Goal: Information Seeking & Learning: Learn about a topic

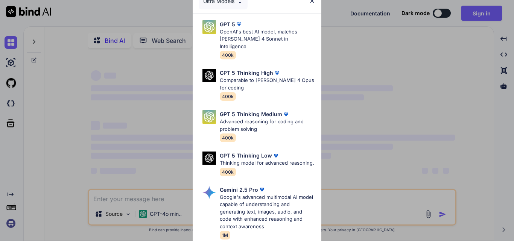
click at [311, 1] on img at bounding box center [312, 1] width 6 height 6
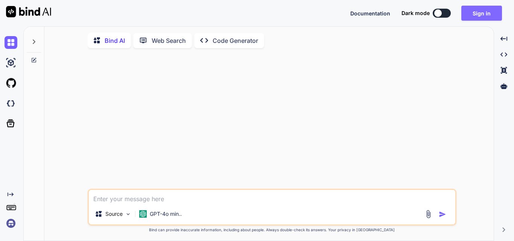
type textarea "x"
click at [482, 12] on button "Sign in" at bounding box center [481, 13] width 41 height 15
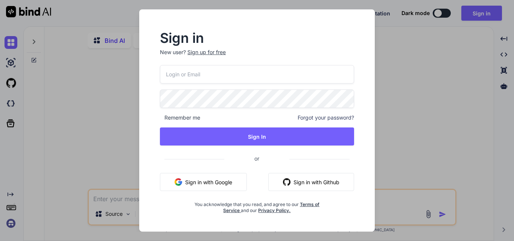
click at [187, 74] on input "email" at bounding box center [257, 74] width 194 height 18
paste input "[EMAIL_ADDRESS][DOMAIN_NAME]"
type input "[EMAIL_ADDRESS][DOMAIN_NAME]"
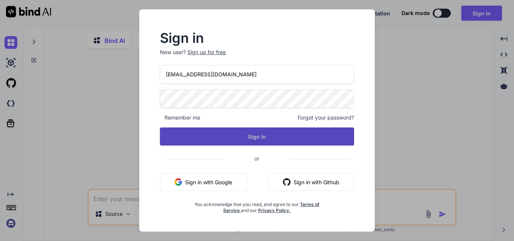
click at [233, 135] on button "Sign In" at bounding box center [257, 137] width 194 height 18
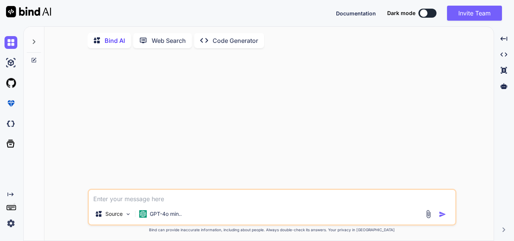
click at [394, 69] on div at bounding box center [272, 121] width 367 height 135
click at [159, 152] on div at bounding box center [272, 121] width 367 height 135
click at [133, 198] on textarea at bounding box center [272, 197] width 367 height 14
type textarea "g"
paste textarea "notification alert via database using signalr in [DOMAIN_NAME] core mvc c# corn…"
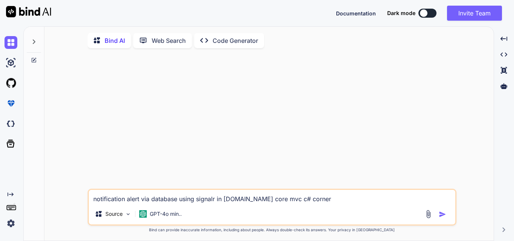
click at [177, 201] on textarea "notification alert via database using signalr in [DOMAIN_NAME] core mvc c# corn…" at bounding box center [272, 197] width 367 height 14
click at [178, 202] on textarea "notification alert via database true/false using signalr in [DOMAIN_NAME] core …" at bounding box center [272, 197] width 367 height 14
click at [326, 202] on textarea "notification alert via database table column true/false using signalr in [DOMAI…" at bounding box center [272, 197] width 367 height 14
click at [390, 202] on textarea "notification alert via database table column true/false using signalr in [DOMAI…" at bounding box center [272, 197] width 367 height 14
type textarea "notification alert via database table column true/false using signalr in [DOMAI…"
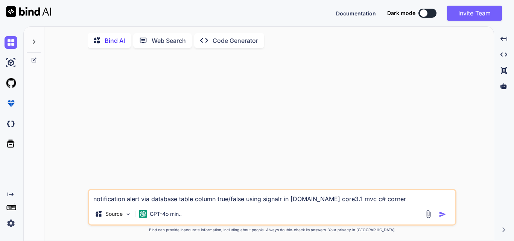
click at [441, 215] on img "button" at bounding box center [443, 215] width 8 height 8
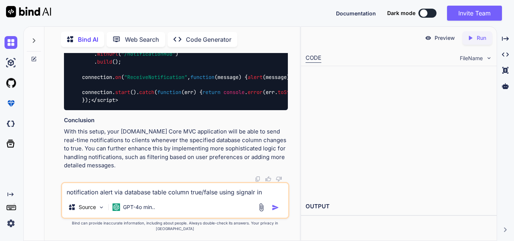
scroll to position [1246, 0]
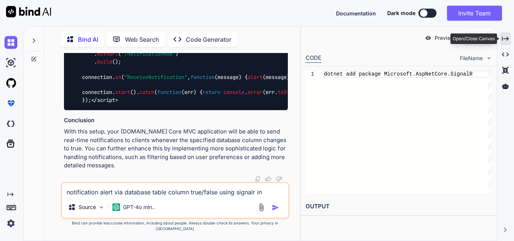
click at [506, 40] on icon "Created with Pixso." at bounding box center [505, 38] width 7 height 7
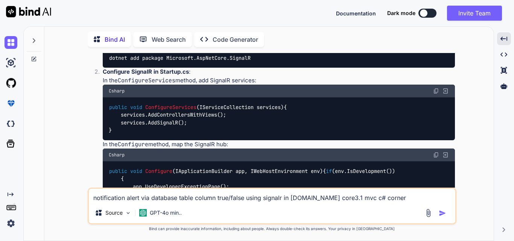
scroll to position [113, 0]
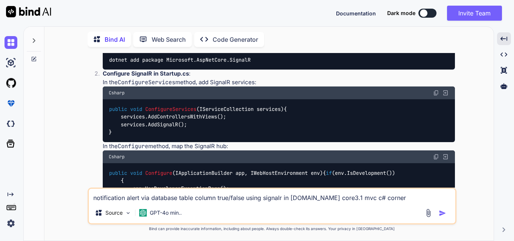
click at [197, 133] on div "public void ConfigureServices ( IServiceCollection services ) { services.AddCon…" at bounding box center [279, 120] width 352 height 43
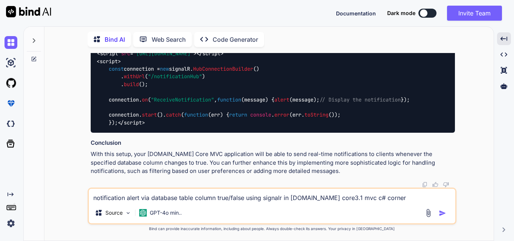
scroll to position [1178, 0]
click at [293, 143] on h3 "Conclusion" at bounding box center [273, 143] width 364 height 9
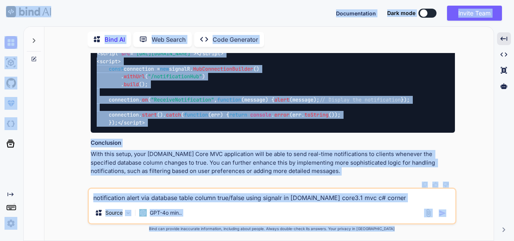
click at [297, 130] on div "< script src = "[URL][DOMAIN_NAME]" > </ script > < script > const connection =…" at bounding box center [273, 88] width 364 height 89
click at [158, 124] on div "< script src = "[URL][DOMAIN_NAME]" > </ script > < script > const connection =…" at bounding box center [273, 88] width 364 height 89
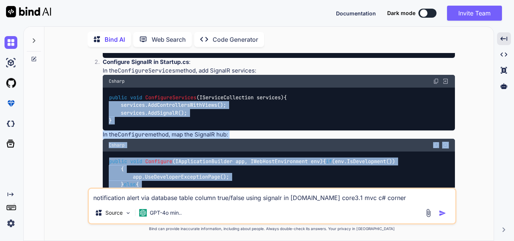
scroll to position [0, 0]
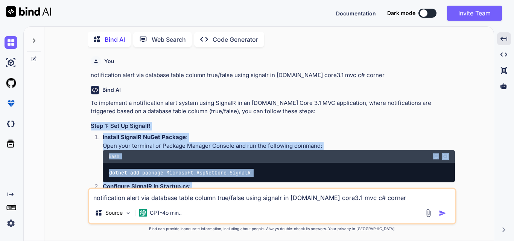
drag, startPoint x: 126, startPoint y: 125, endPoint x: 91, endPoint y: 126, distance: 34.7
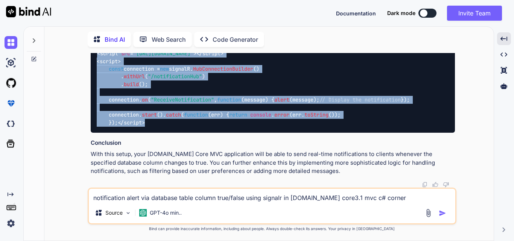
scroll to position [1178, 0]
copy div "Step 1: Set Up SignalR Install SignalR NuGet Package : Open your terminal or Pa…"
drag, startPoint x: 461, startPoint y: 91, endPoint x: 493, endPoint y: 1, distance: 95.0
click at [461, 90] on div "You notification alert via database table column true/false using signalr in [D…" at bounding box center [271, 147] width 443 height 188
